Goal: Connect with others: Establish contact or relationships with other users

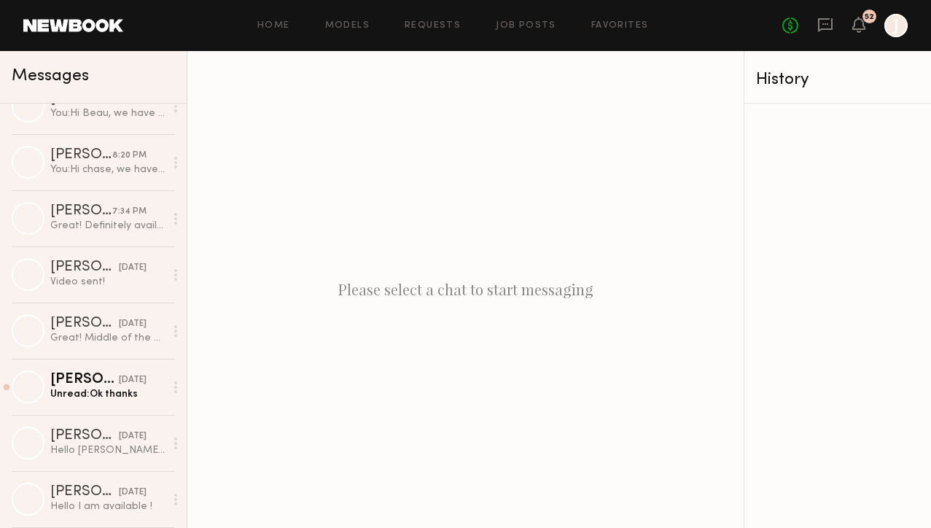
scroll to position [1199, 0]
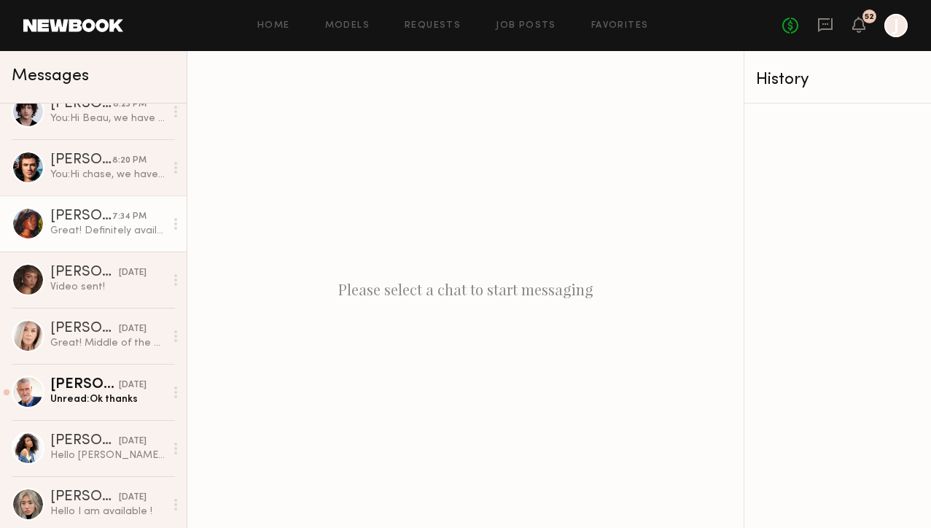
click at [107, 235] on div "Great! Definitely available [DATE] morning- excited to hear more information ab…" at bounding box center [107, 231] width 114 height 14
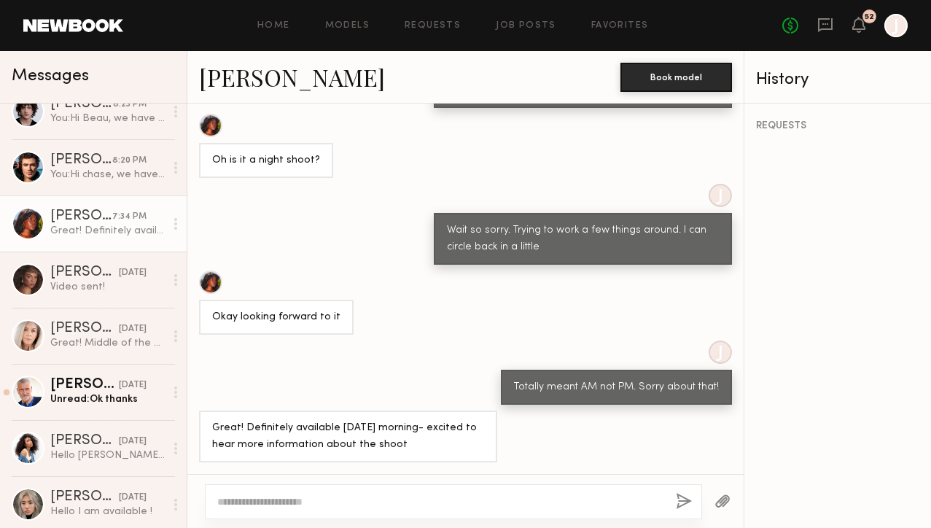
scroll to position [684, 0]
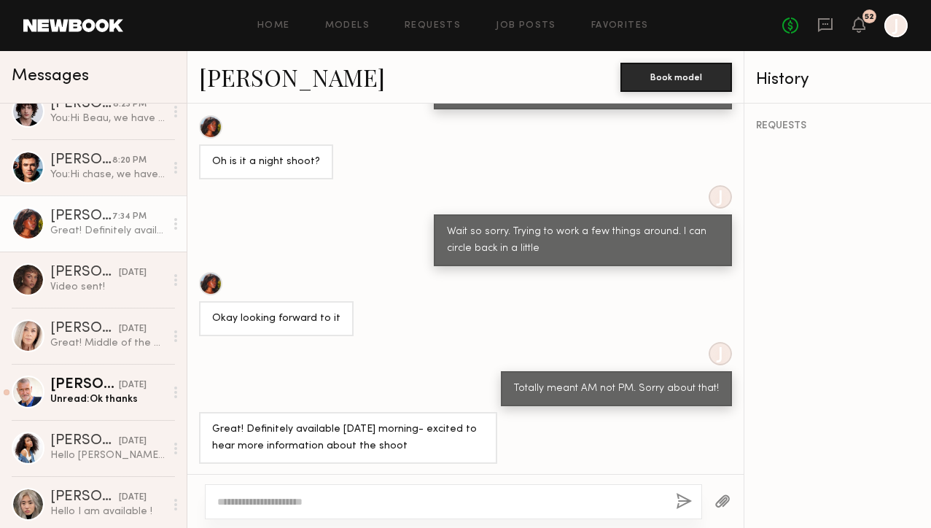
click at [244, 84] on link "Mia H." at bounding box center [292, 76] width 186 height 31
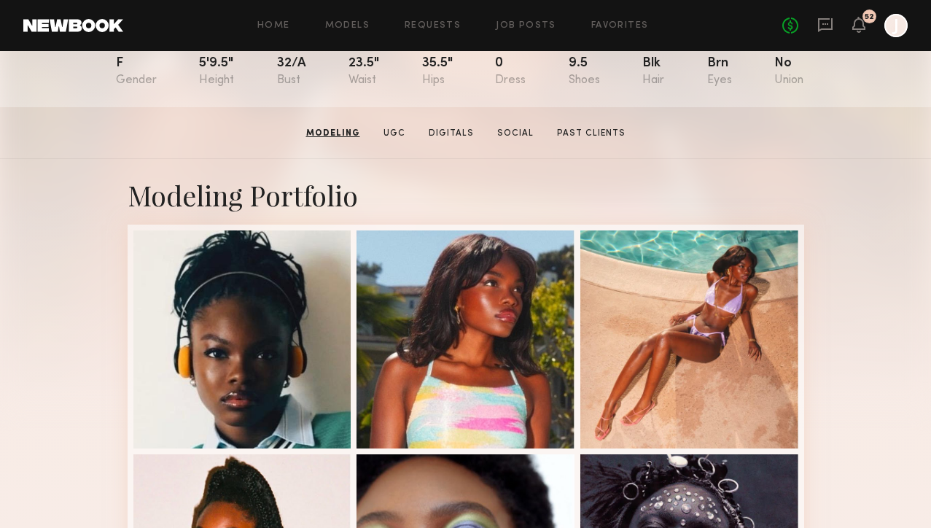
scroll to position [163, 0]
